Goal: Find specific page/section: Find specific page/section

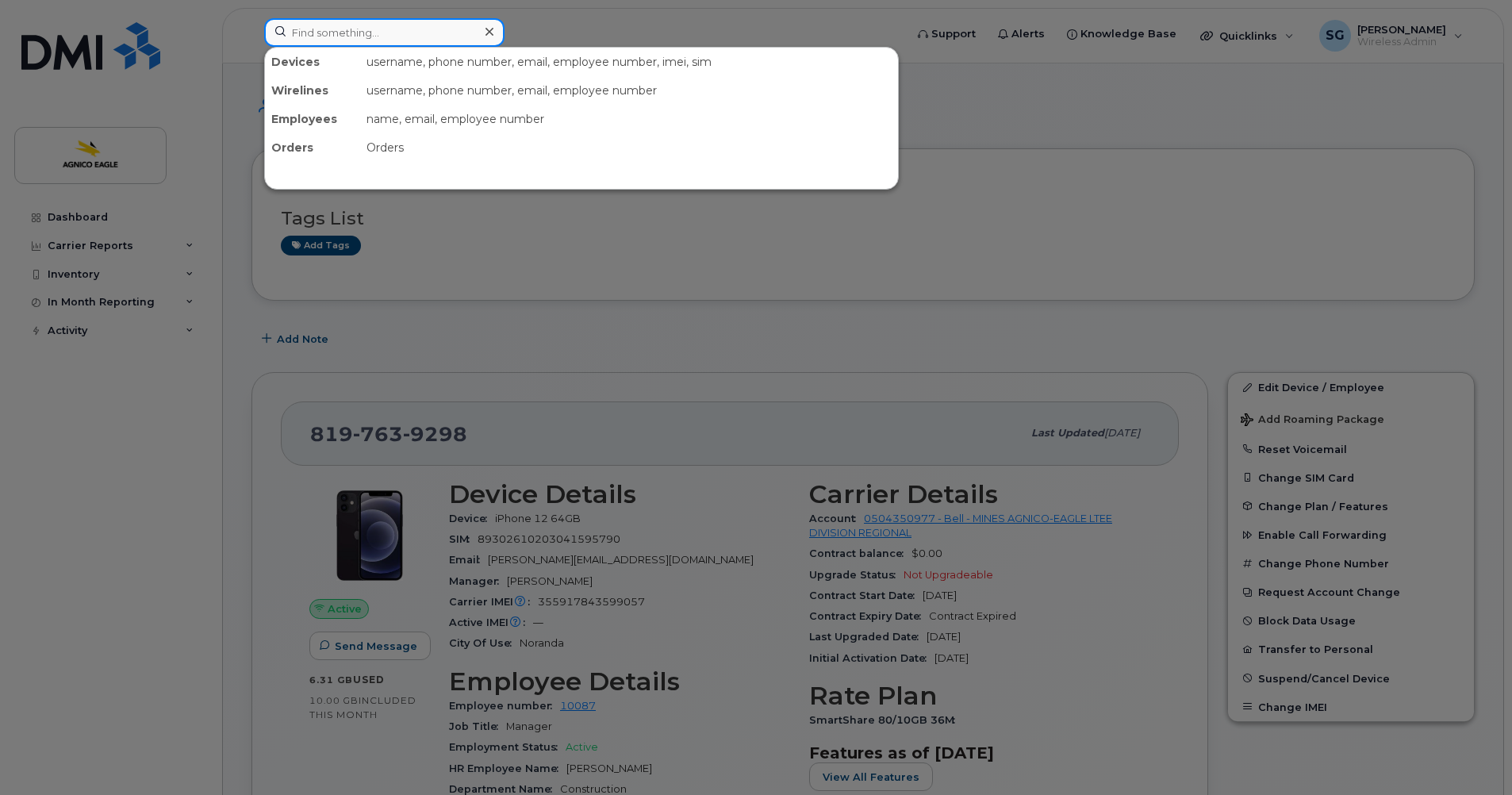
click at [313, 33] on input at bounding box center [384, 32] width 240 height 29
paste input "819-355-0780"
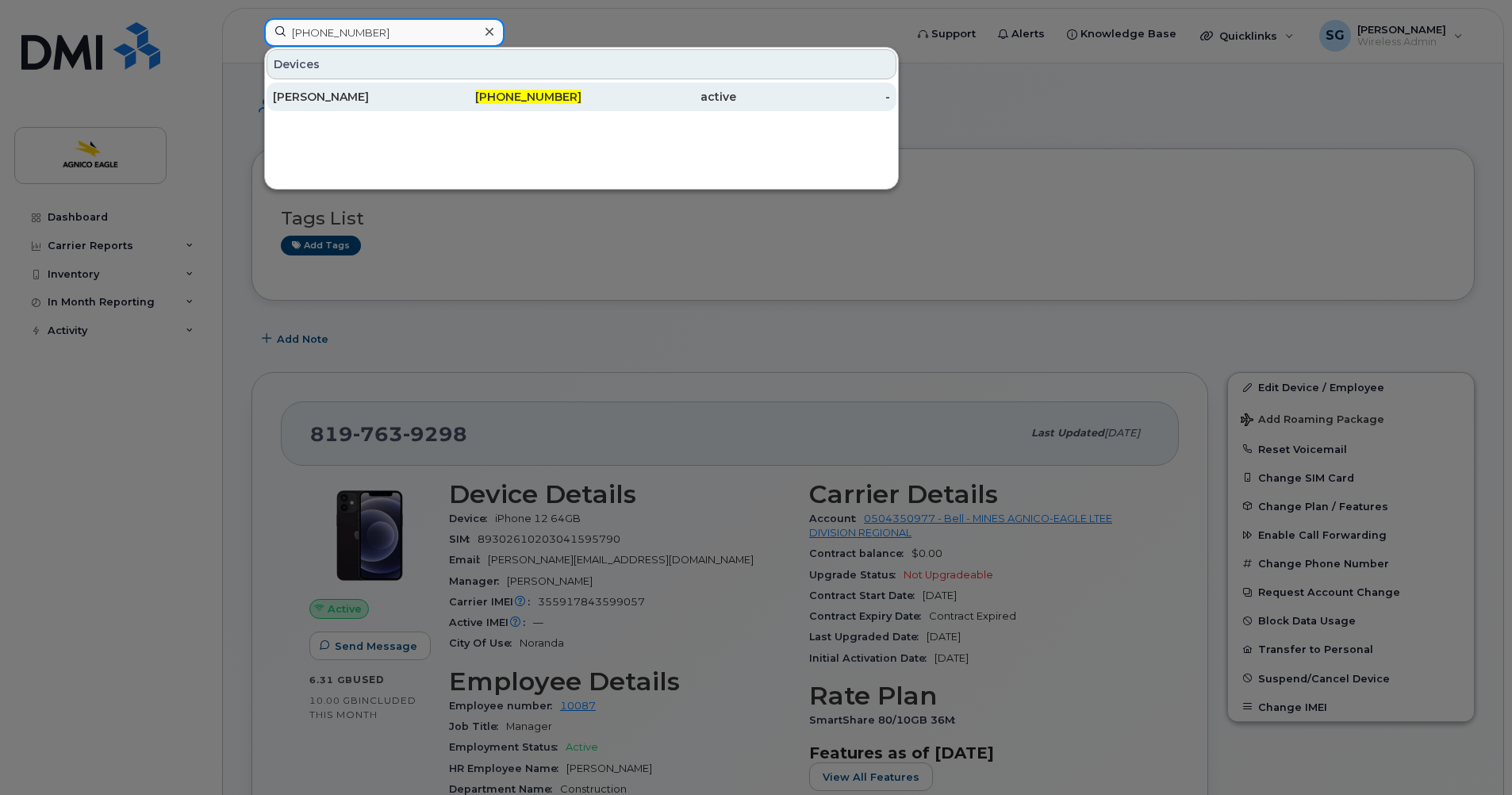
type input "819-355-0780"
click at [518, 91] on span "819-355-0780" at bounding box center [528, 96] width 106 height 14
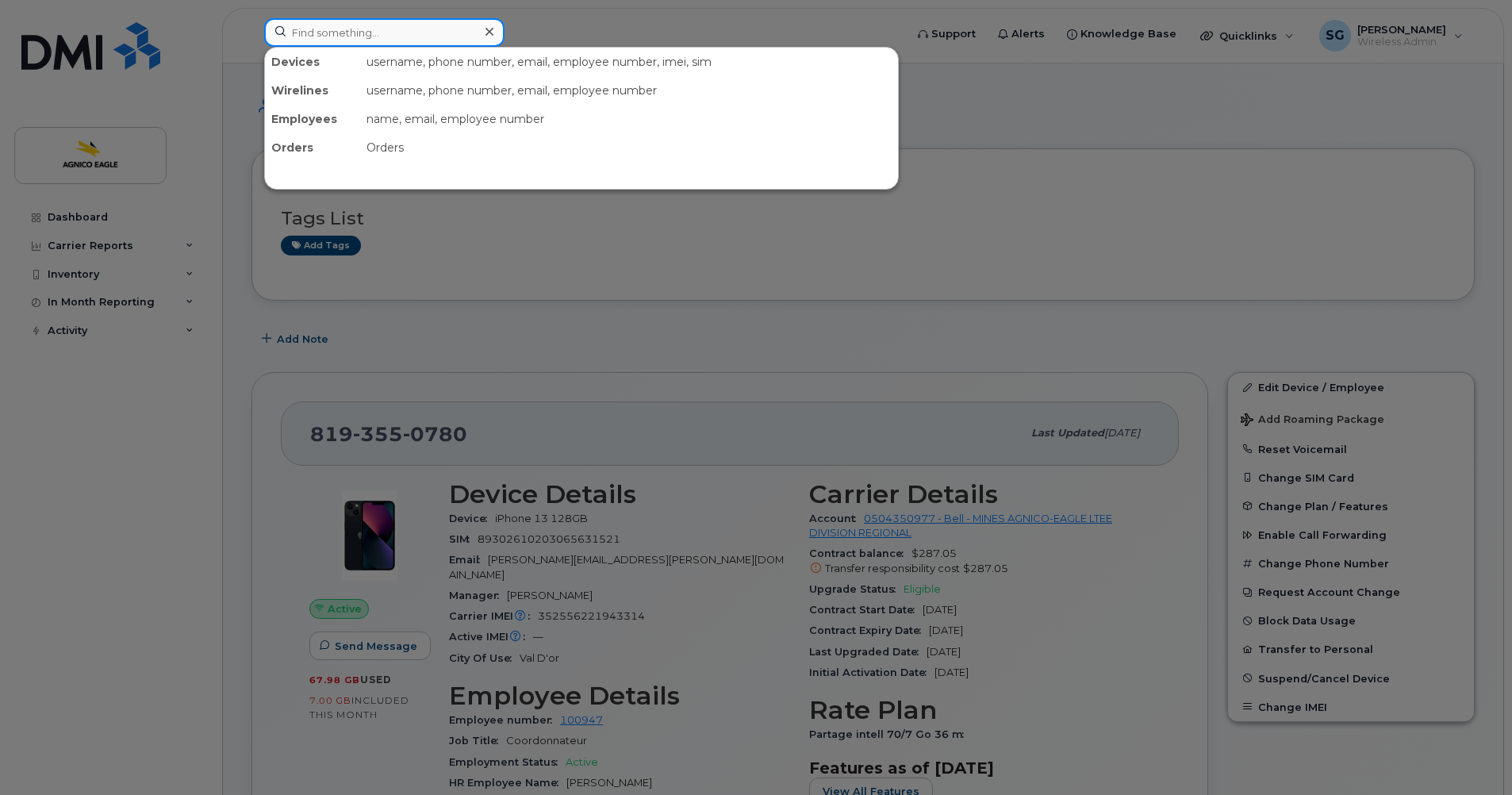
click at [439, 32] on input at bounding box center [384, 32] width 240 height 29
paste input "4508986203"
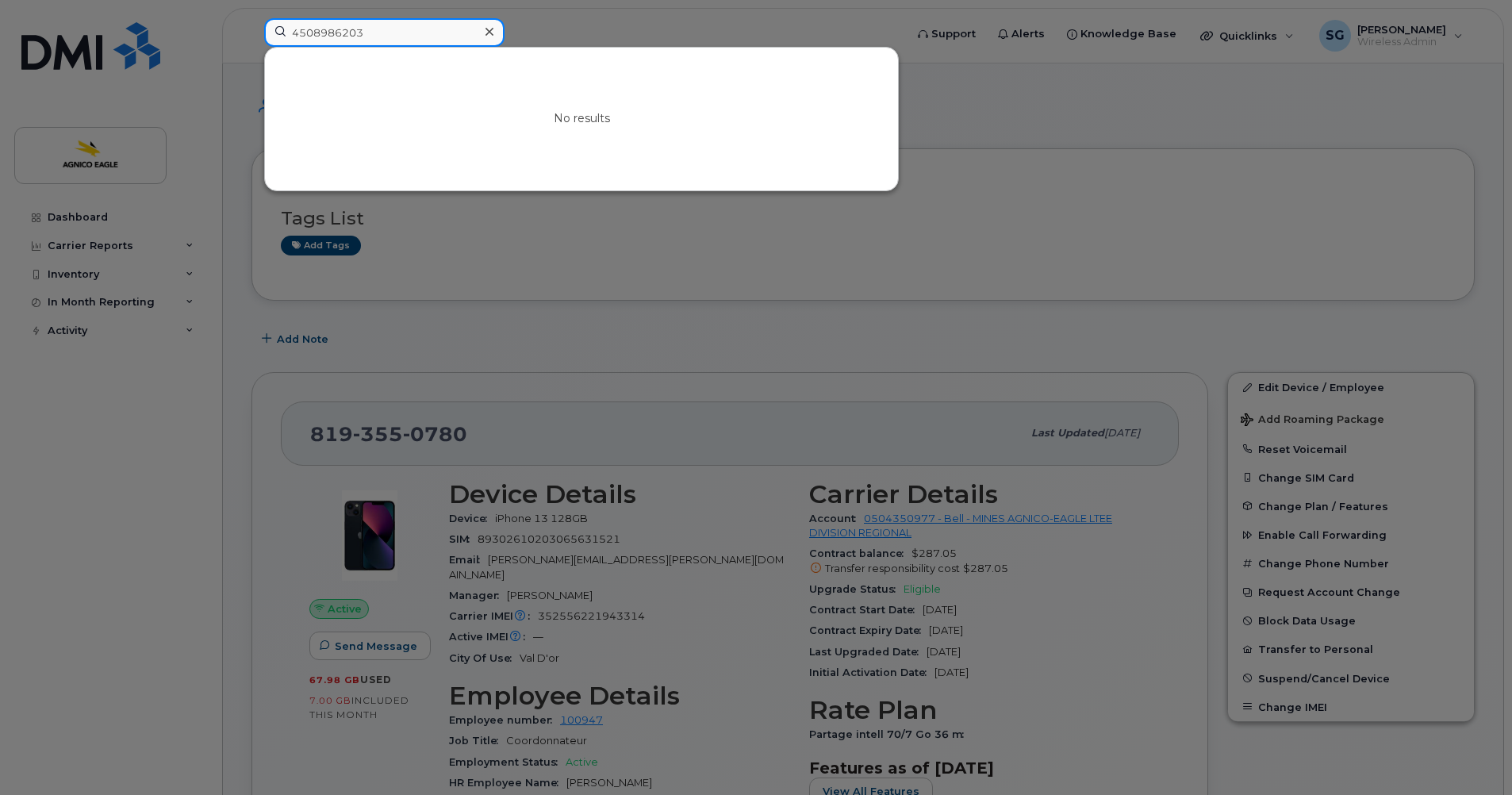
click at [314, 32] on input "4508986203" at bounding box center [384, 32] width 240 height 29
click at [338, 34] on input "450-8986203" at bounding box center [384, 32] width 240 height 29
type input "[PHONE_NUMBER]"
click at [395, 68] on div "No results" at bounding box center [581, 118] width 633 height 143
click at [489, 32] on icon at bounding box center [489, 32] width 8 height 8
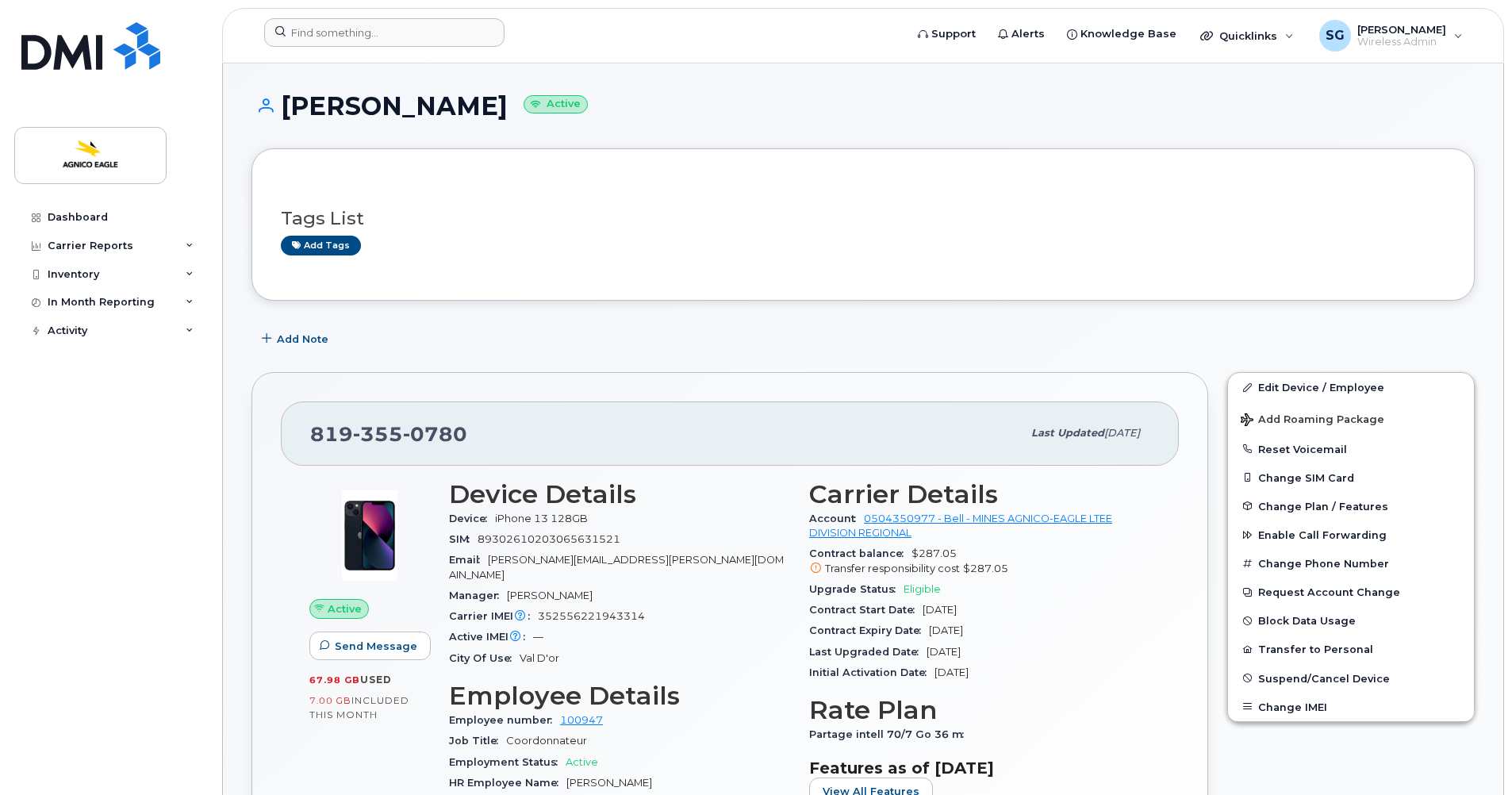
drag, startPoint x: 69, startPoint y: 415, endPoint x: 76, endPoint y: 394, distance: 22.1
click at [69, 415] on div "Dashboard Carrier Reports Monthly Billing Roaming Reports Suspended Devices Sus…" at bounding box center [112, 487] width 196 height 568
click at [360, 24] on input at bounding box center [384, 32] width 240 height 29
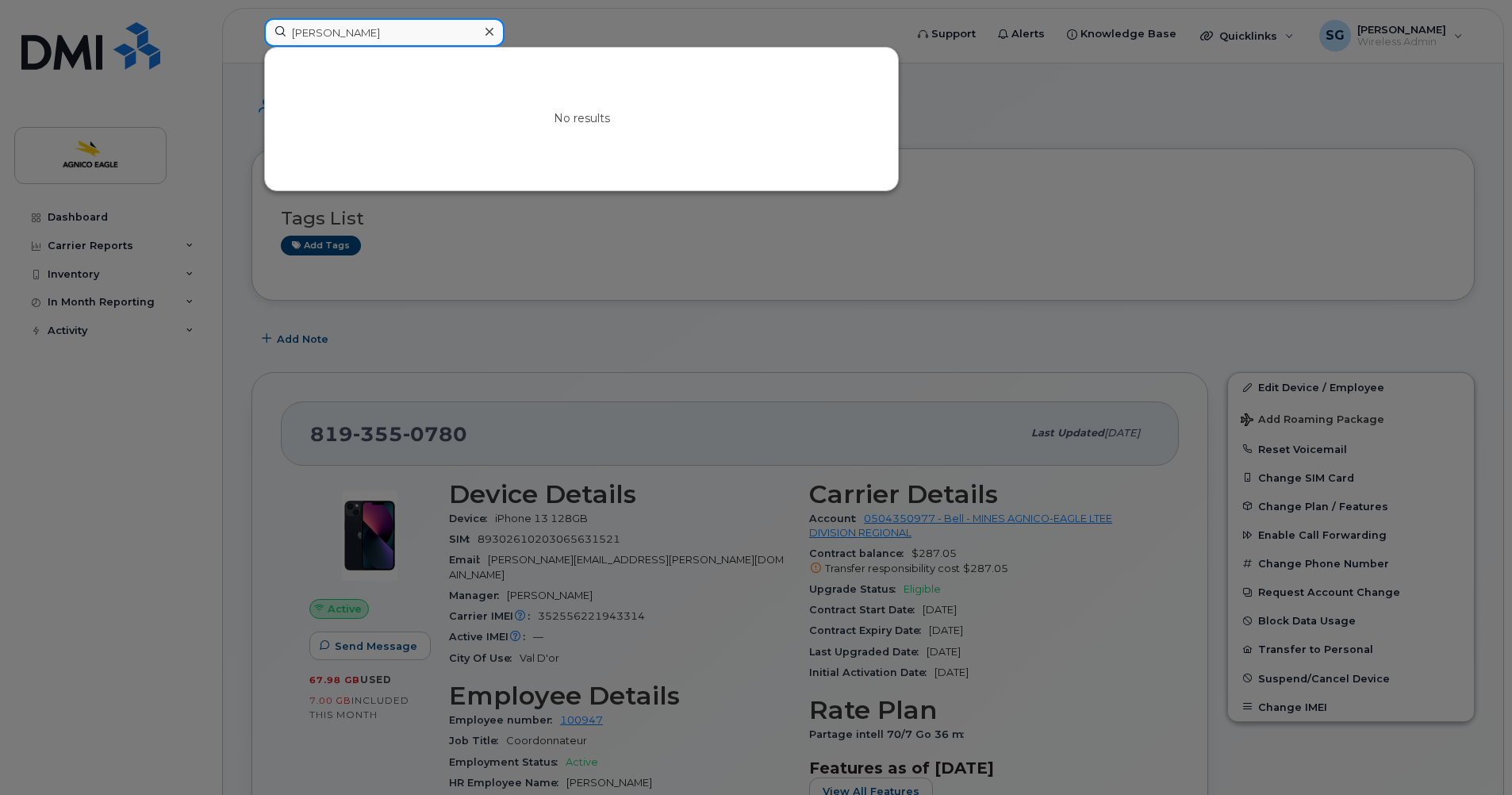
type input "[PERSON_NAME]"
drag, startPoint x: 392, startPoint y: 35, endPoint x: 222, endPoint y: 19, distance: 170.8
click at [252, 19] on div "[PERSON_NAME] No results" at bounding box center [579, 36] width 656 height 35
